Goal: Navigation & Orientation: Find specific page/section

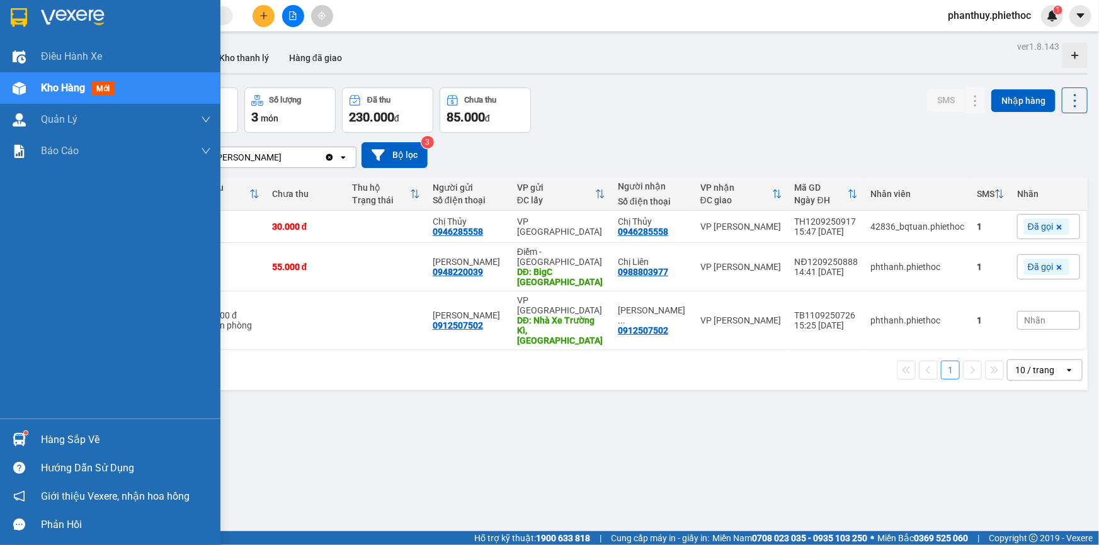
drag, startPoint x: 48, startPoint y: 96, endPoint x: 86, endPoint y: 78, distance: 42.0
click at [49, 95] on div "Kho hàng mới" at bounding box center [126, 87] width 170 height 31
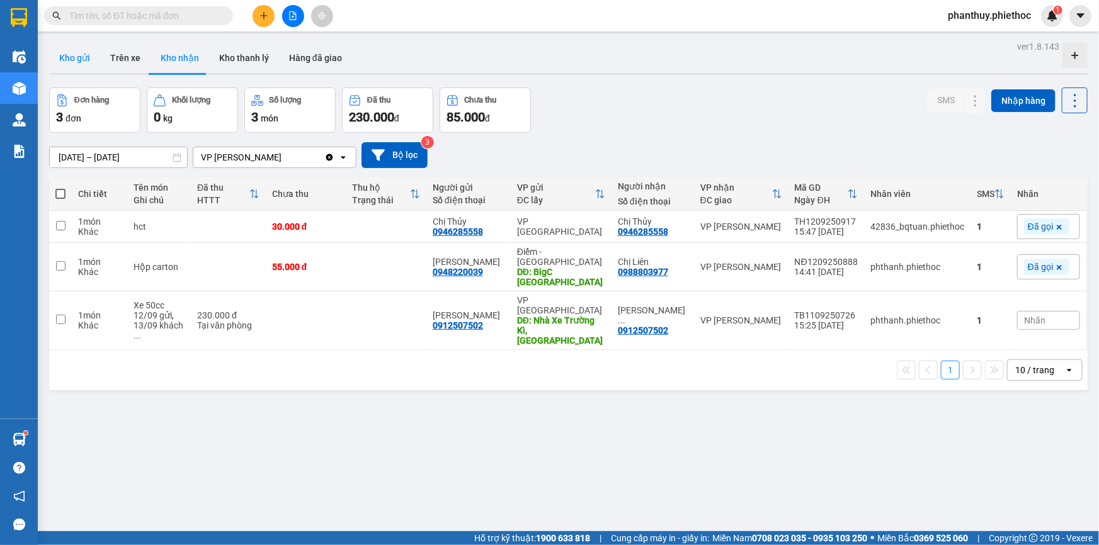
click at [78, 60] on button "Kho gửi" at bounding box center [74, 58] width 51 height 30
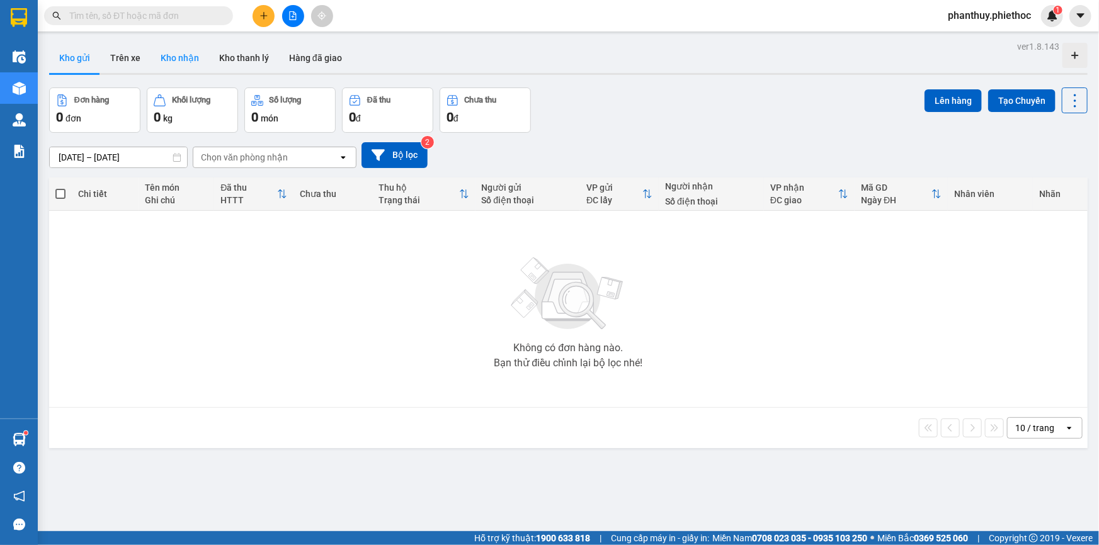
click at [183, 58] on button "Kho nhận" at bounding box center [179, 58] width 59 height 30
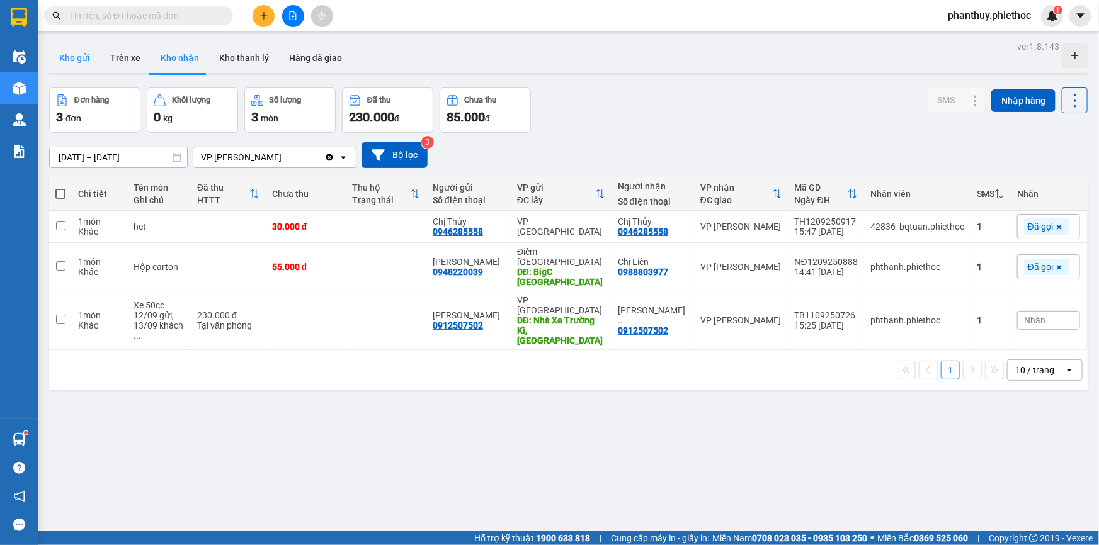
click at [74, 59] on button "Kho gửi" at bounding box center [74, 58] width 51 height 30
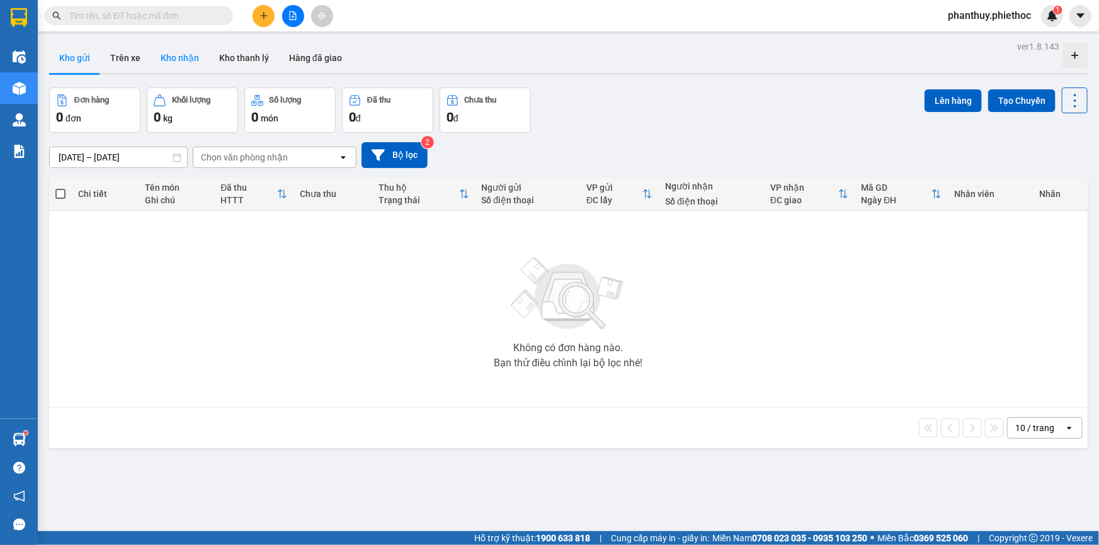
click at [179, 62] on button "Kho nhận" at bounding box center [179, 58] width 59 height 30
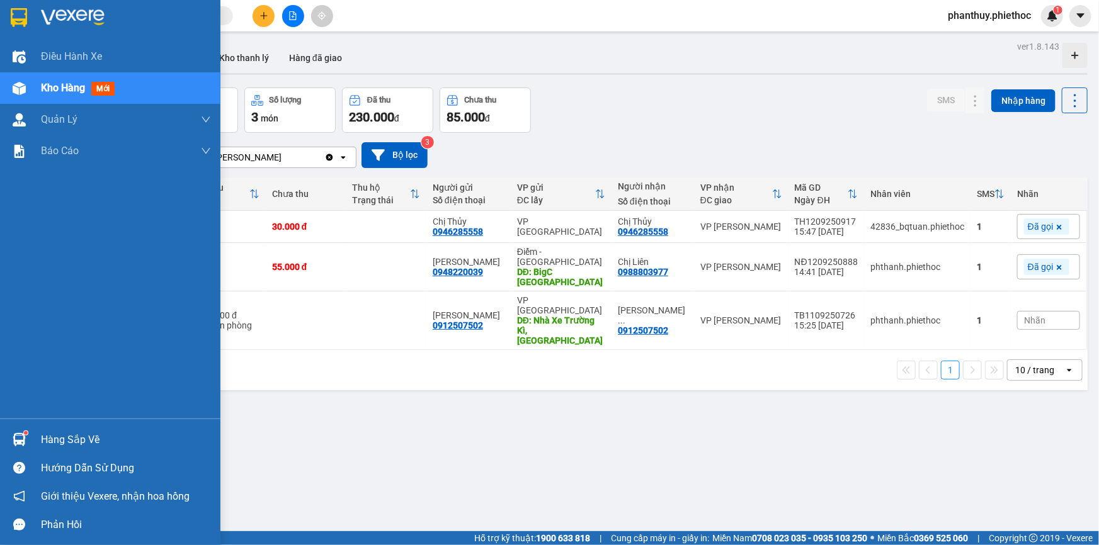
drag, startPoint x: 69, startPoint y: 438, endPoint x: 315, endPoint y: 397, distance: 249.5
click at [69, 438] on div "Hàng sắp về" at bounding box center [126, 440] width 170 height 19
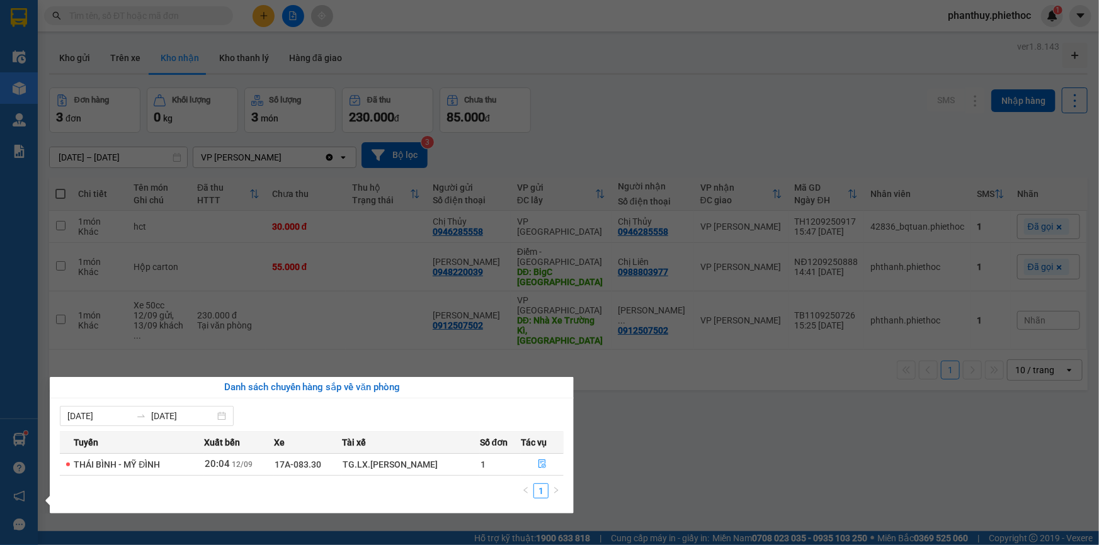
click at [684, 375] on section "Kết quả tìm kiếm ( 0 ) Bộ lọc No Data phanthuy.phiethoc 1 Điều hành xe Kho hàng…" at bounding box center [549, 272] width 1099 height 545
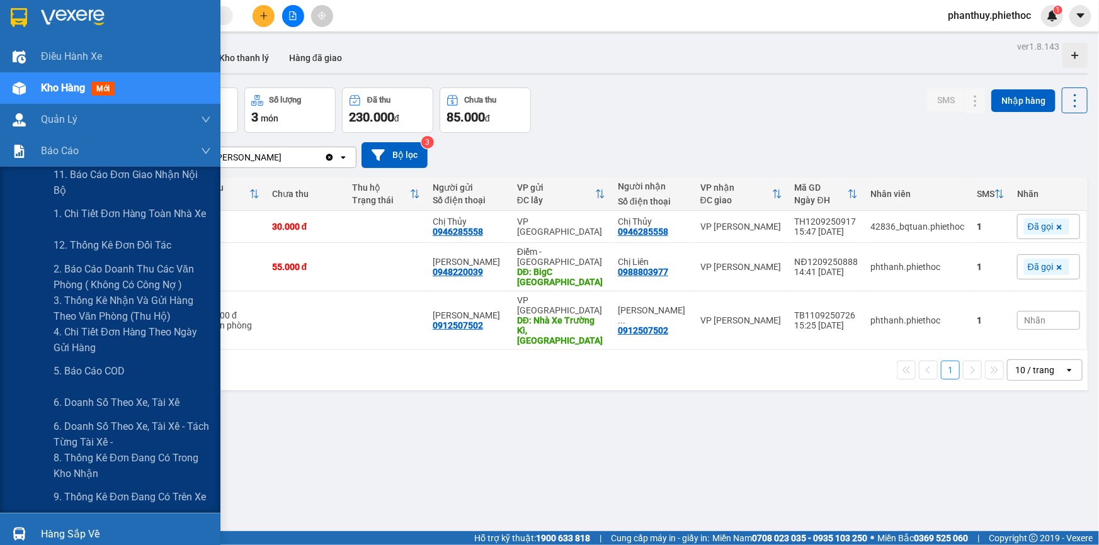
drag, startPoint x: 147, startPoint y: 242, endPoint x: 220, endPoint y: 208, distance: 80.0
click at [147, 243] on span "12. Thống kê đơn đối tác" at bounding box center [113, 245] width 118 height 16
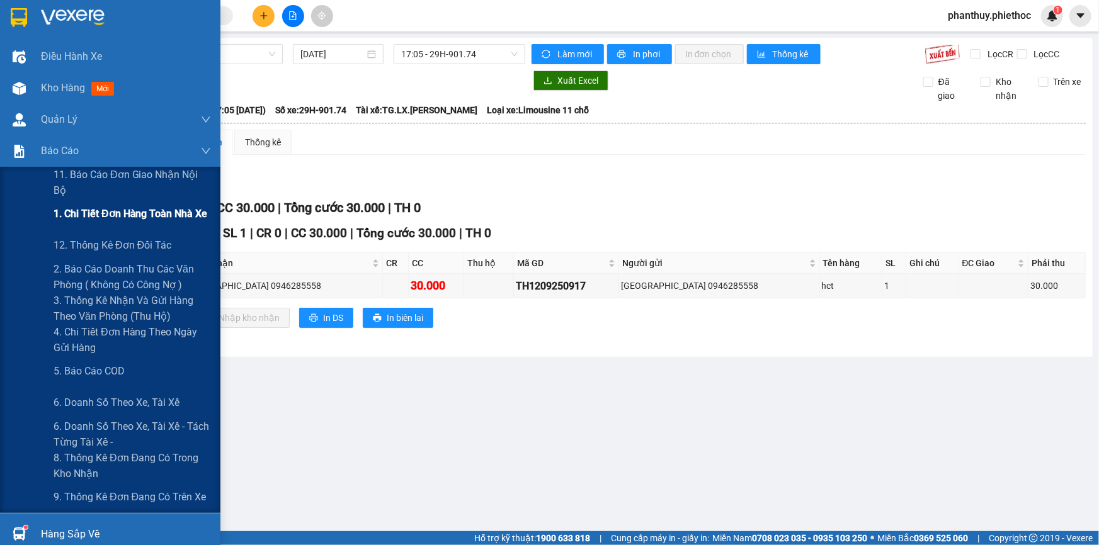
click at [132, 218] on span "1. Chi tiết đơn hàng toàn nhà xe" at bounding box center [131, 214] width 154 height 16
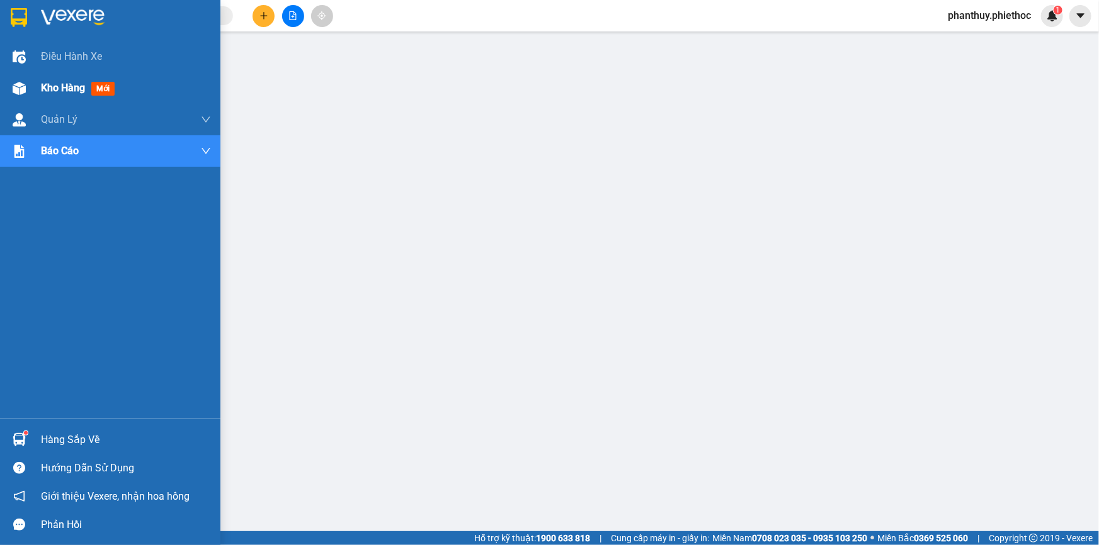
drag, startPoint x: 30, startPoint y: 86, endPoint x: 47, endPoint y: 88, distance: 17.2
click at [47, 88] on div "Kho hàng mới" at bounding box center [110, 87] width 220 height 31
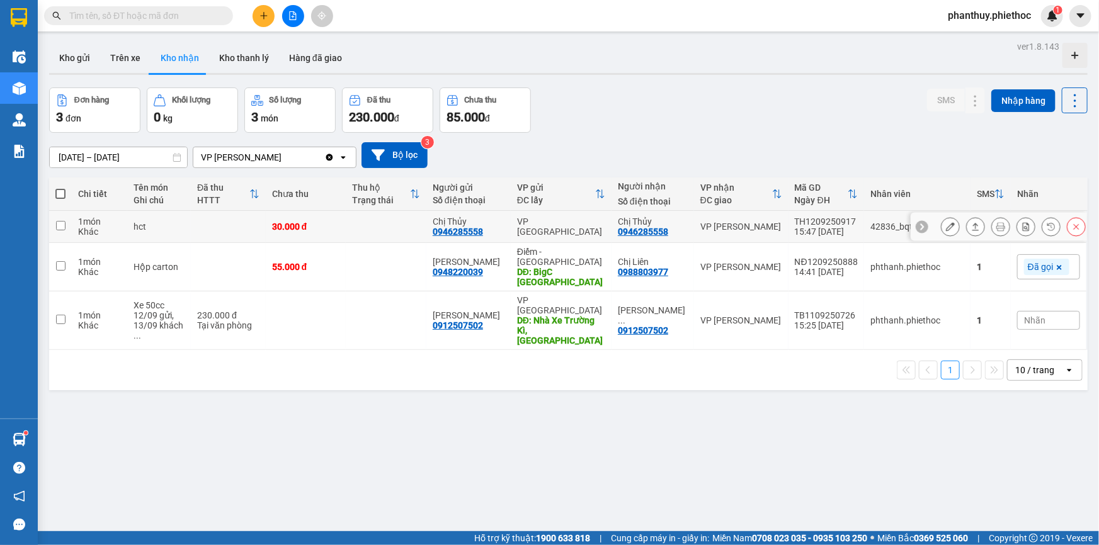
click at [132, 208] on th "Tên món Ghi chú" at bounding box center [159, 194] width 64 height 33
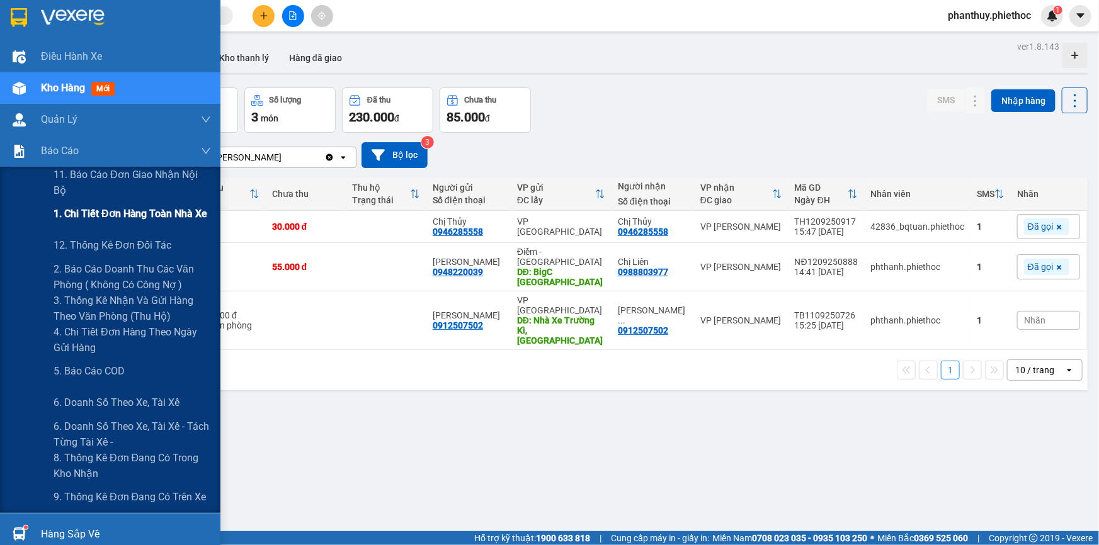
drag, startPoint x: 127, startPoint y: 210, endPoint x: 143, endPoint y: 210, distance: 15.8
click at [127, 211] on span "1. Chi tiết đơn hàng toàn nhà xe" at bounding box center [131, 214] width 154 height 16
